Goal: Task Accomplishment & Management: Manage account settings

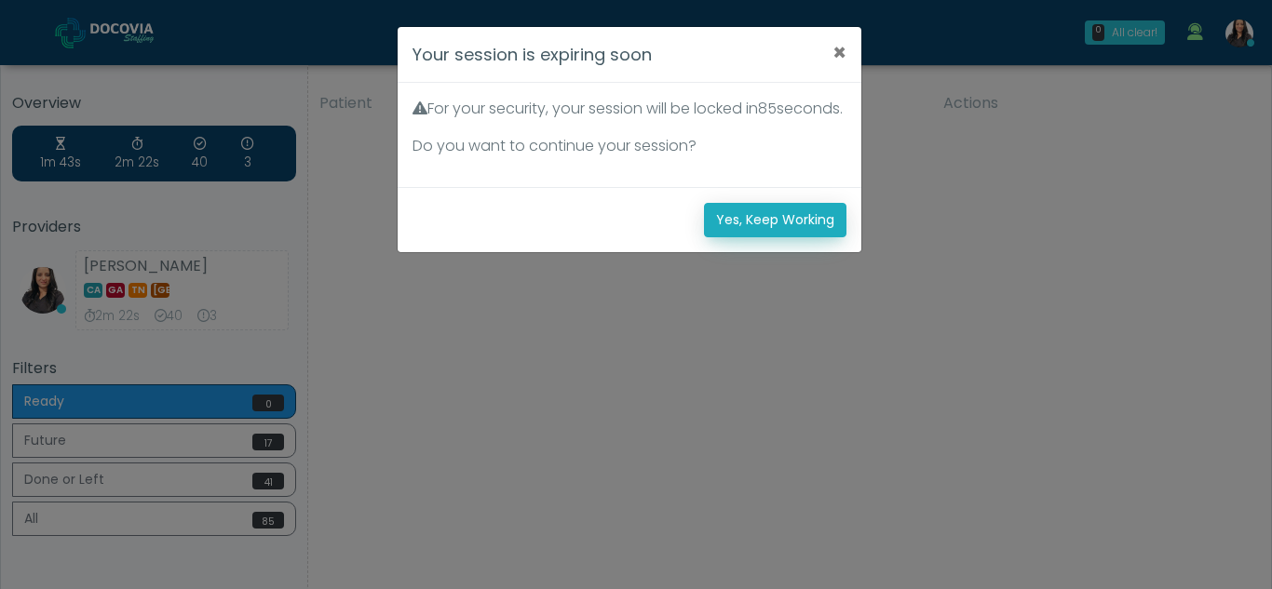
click at [824, 237] on button "Yes, Keep Working" at bounding box center [775, 220] width 142 height 34
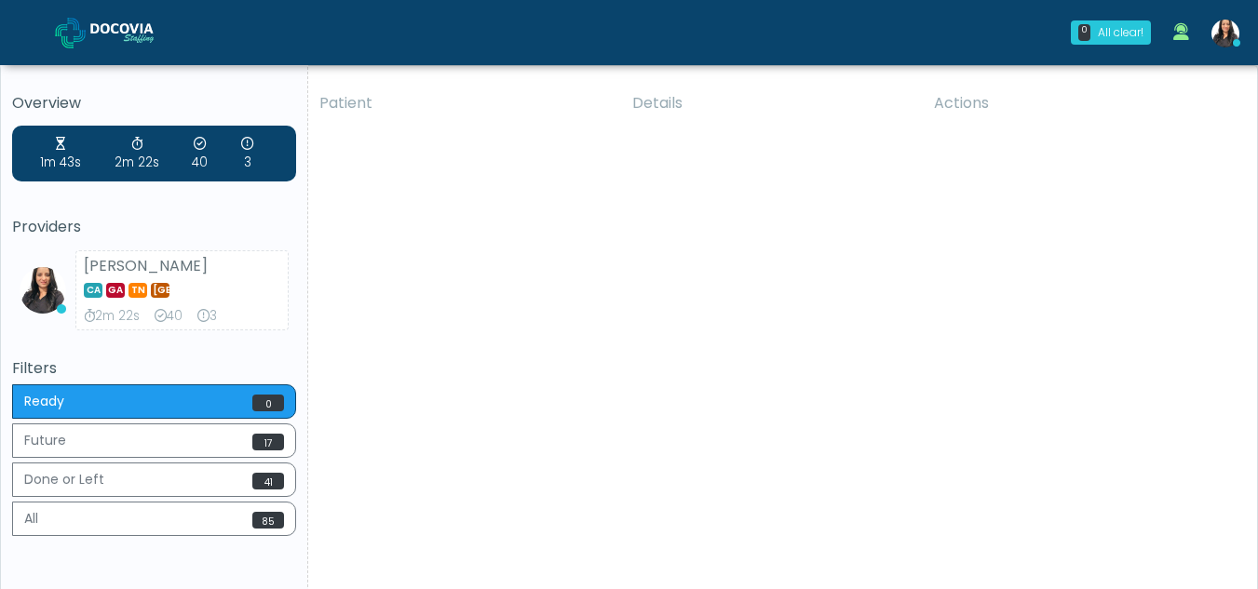
click at [584, 301] on div "Patient Details Actions JME Atlantic City, New Jersey" at bounding box center [775, 346] width 935 height 530
click at [1223, 27] on img at bounding box center [1225, 34] width 28 height 28
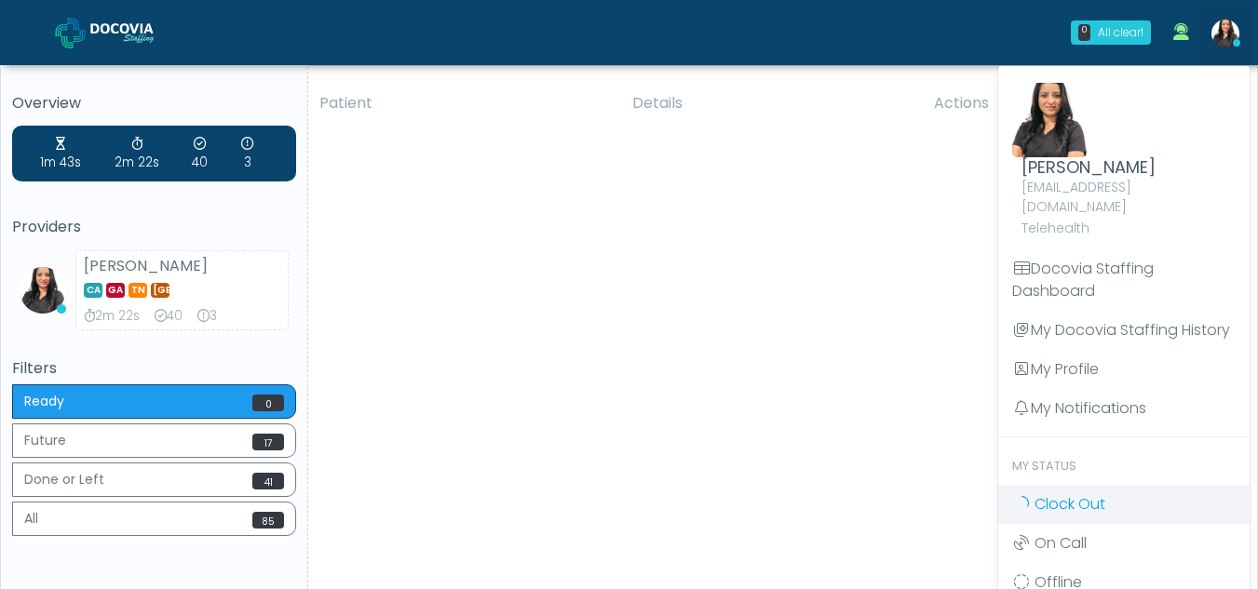
click at [1051, 493] on span "Clock Out" at bounding box center [1069, 503] width 71 height 21
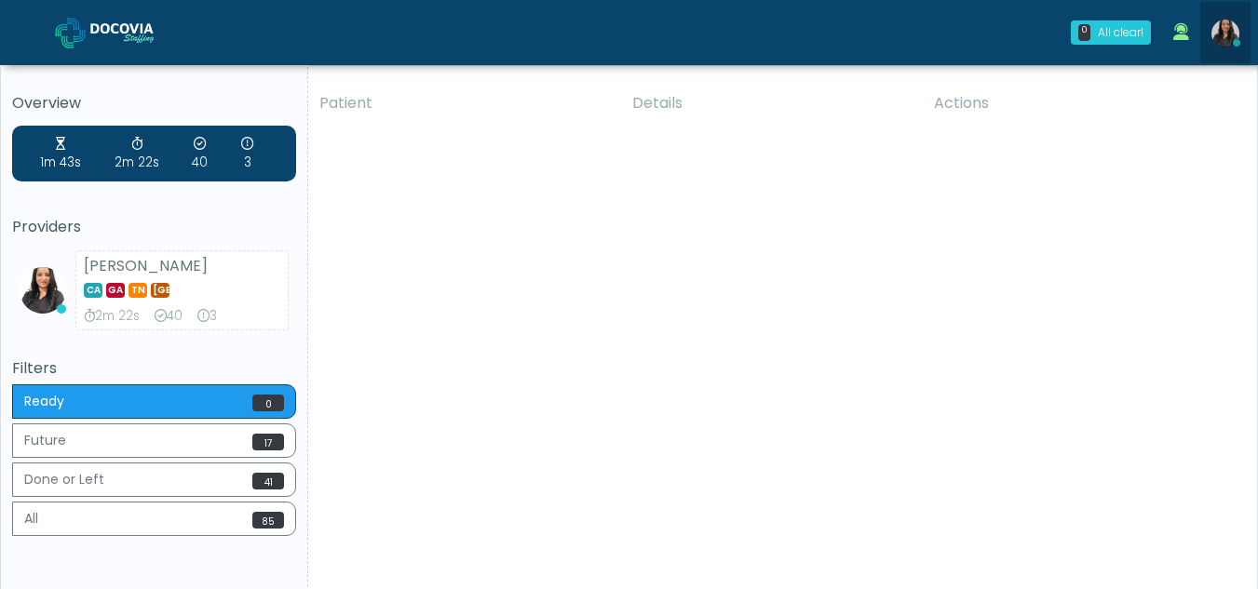
click at [1230, 38] on img at bounding box center [1225, 34] width 28 height 28
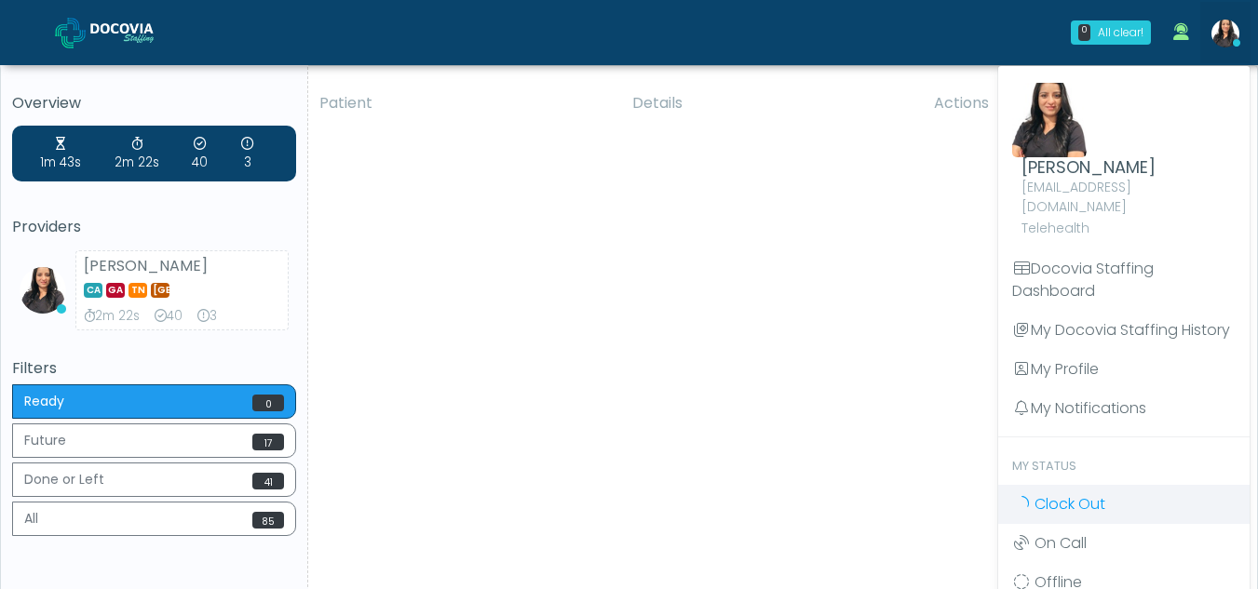
click at [1079, 493] on span "Clock Out" at bounding box center [1069, 503] width 71 height 21
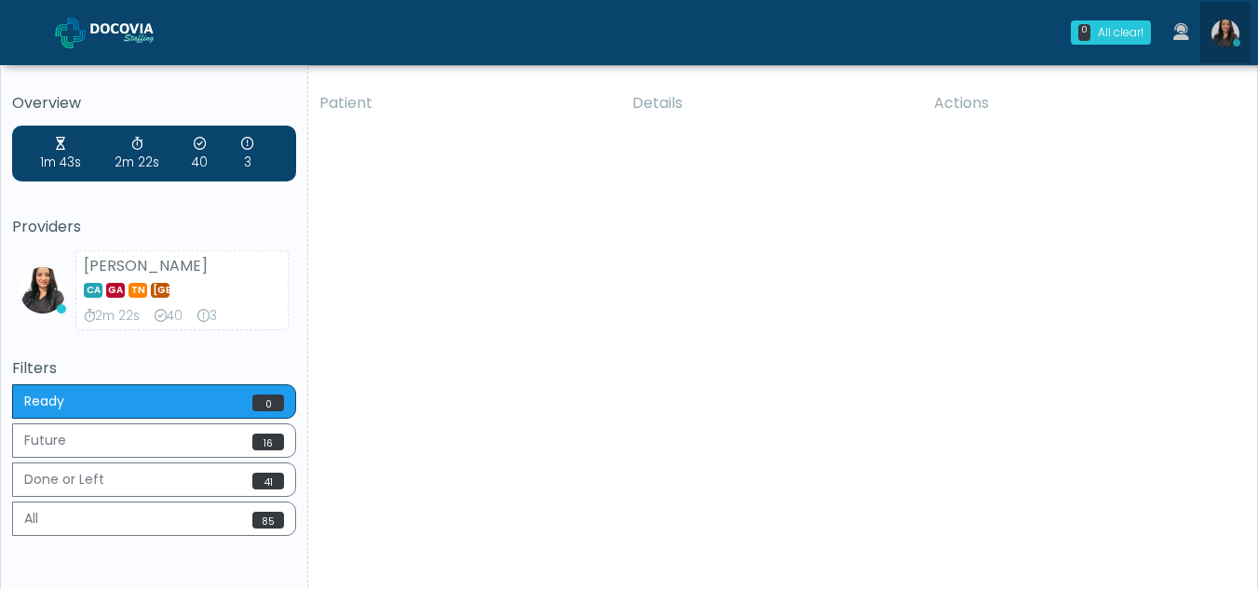
click at [1232, 30] on img at bounding box center [1225, 34] width 28 height 28
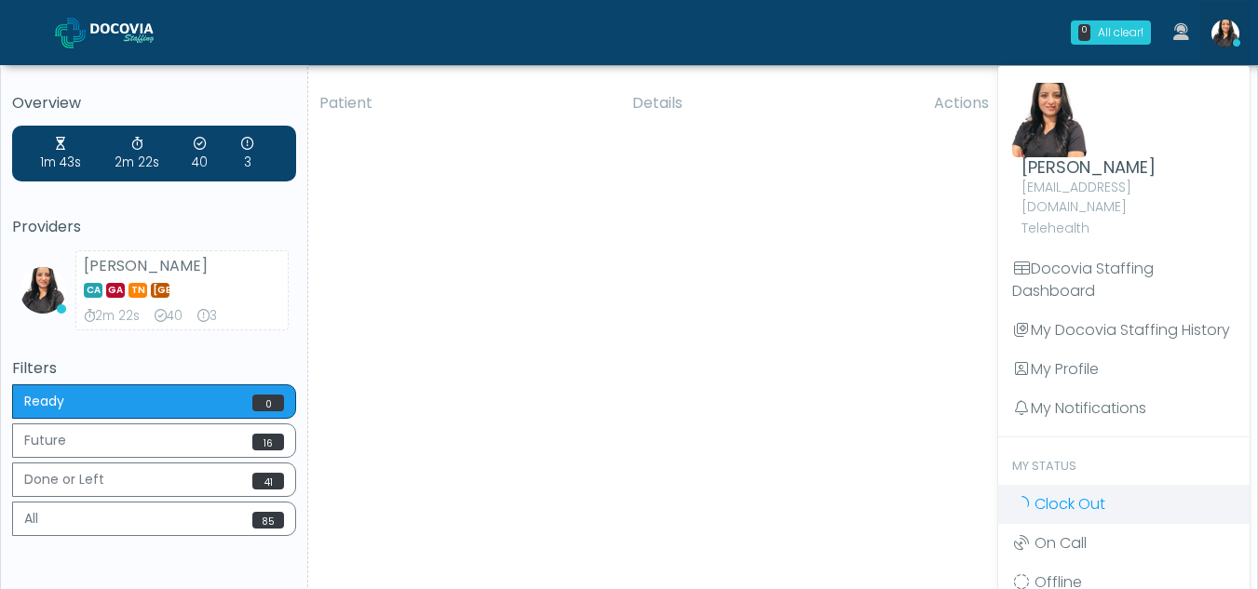
click at [1082, 493] on span "Clock Out" at bounding box center [1069, 503] width 71 height 21
